Goal: Find specific page/section: Find specific page/section

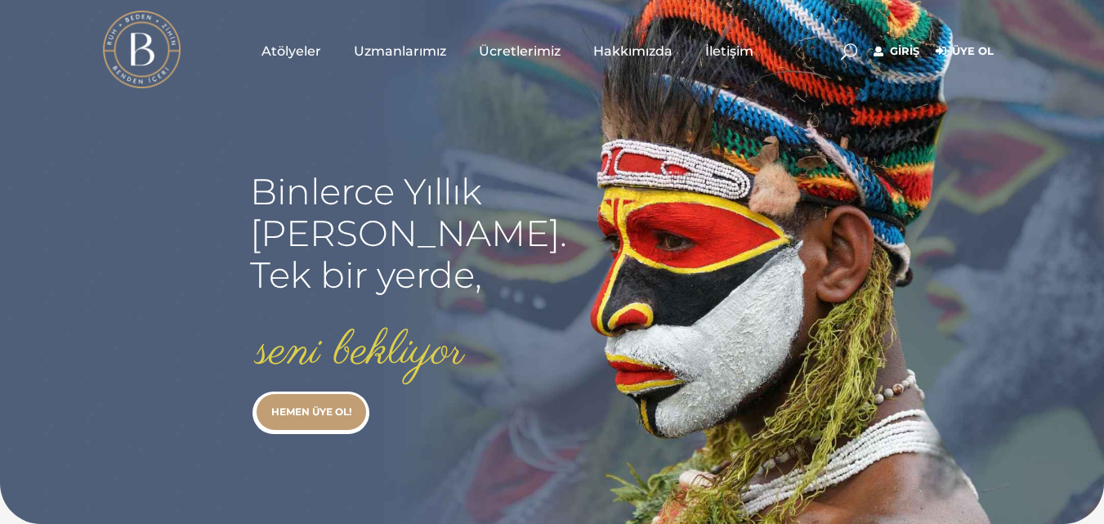
click at [541, 128] on rs-slide "Binlerce Yıllık kadim bilgi. Tek bir yerde, seni bekliyor HEMEN ÜYE OL!" at bounding box center [552, 262] width 1104 height 524
click at [285, 45] on span "Atölyeler" at bounding box center [291, 51] width 60 height 19
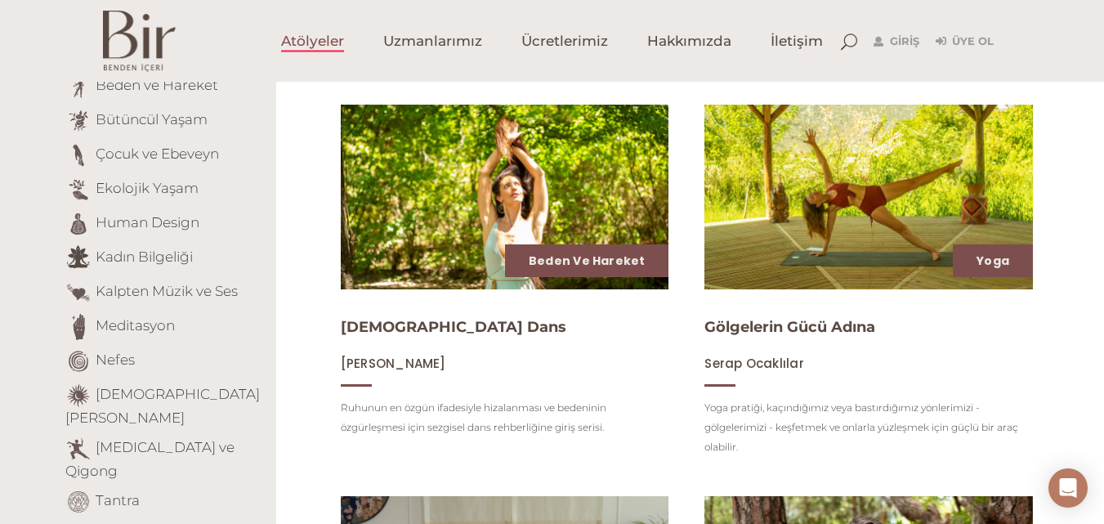
scroll to position [654, 0]
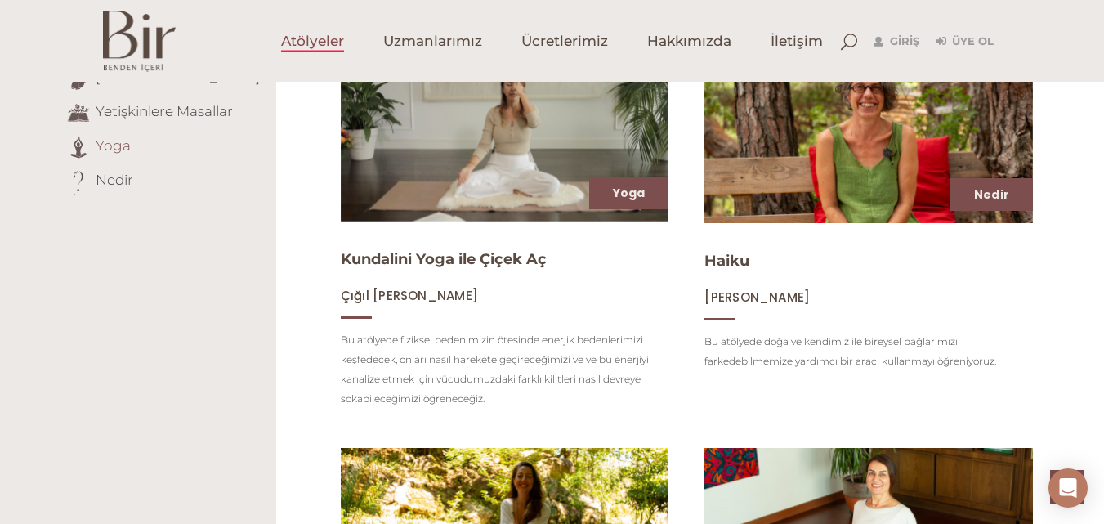
click at [117, 137] on link "Yoga" at bounding box center [113, 145] width 35 height 16
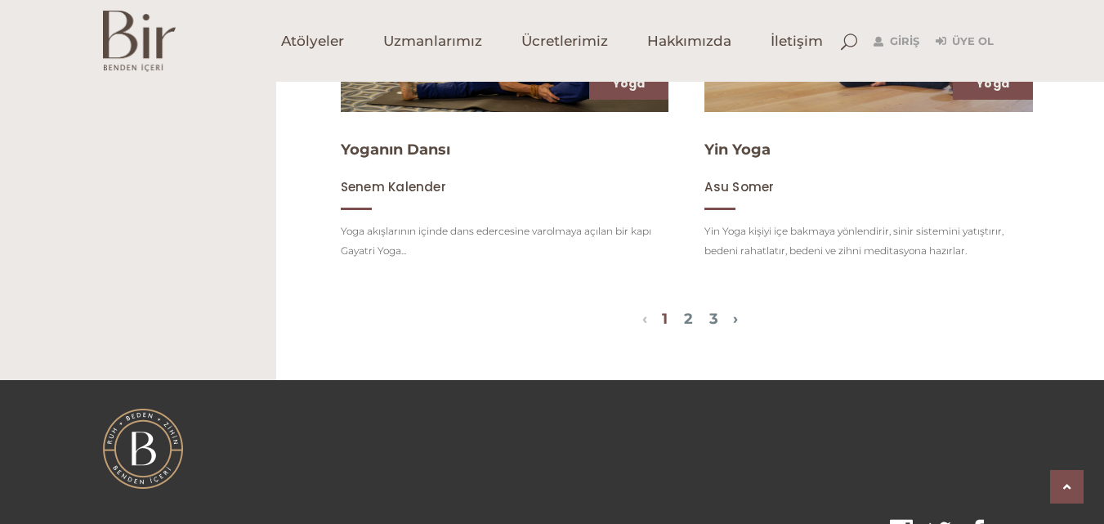
scroll to position [1961, 0]
